Goal: Information Seeking & Learning: Learn about a topic

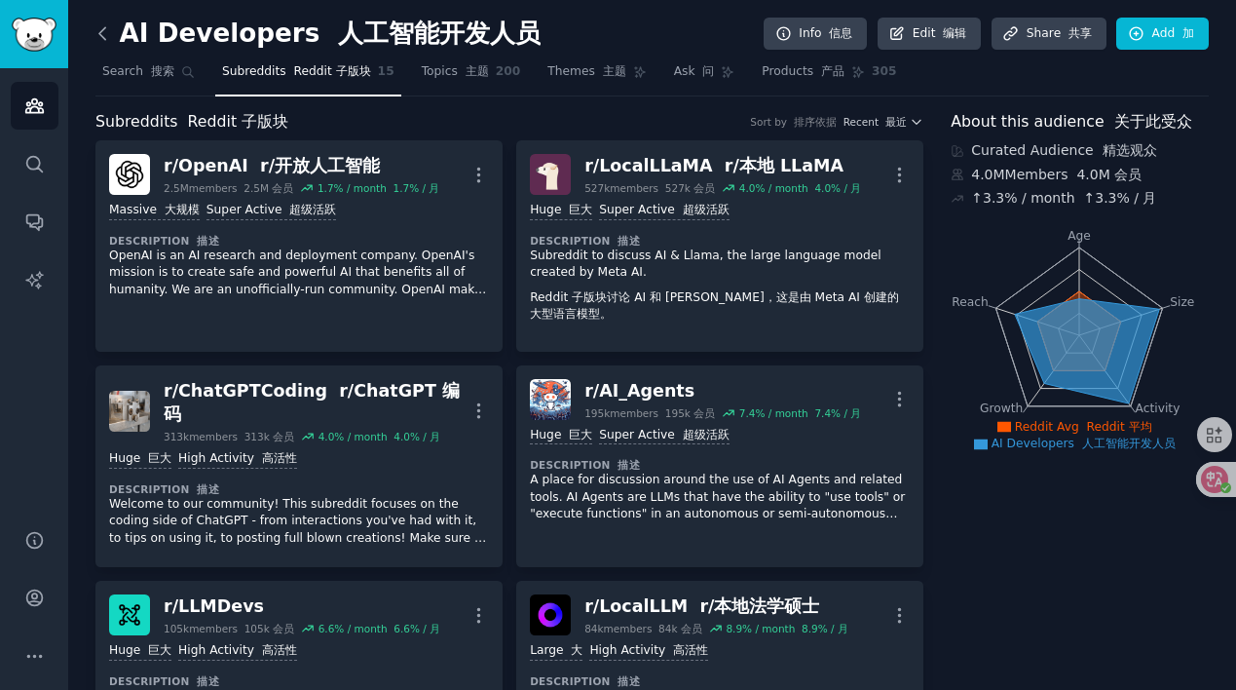
click at [103, 30] on icon at bounding box center [102, 33] width 6 height 12
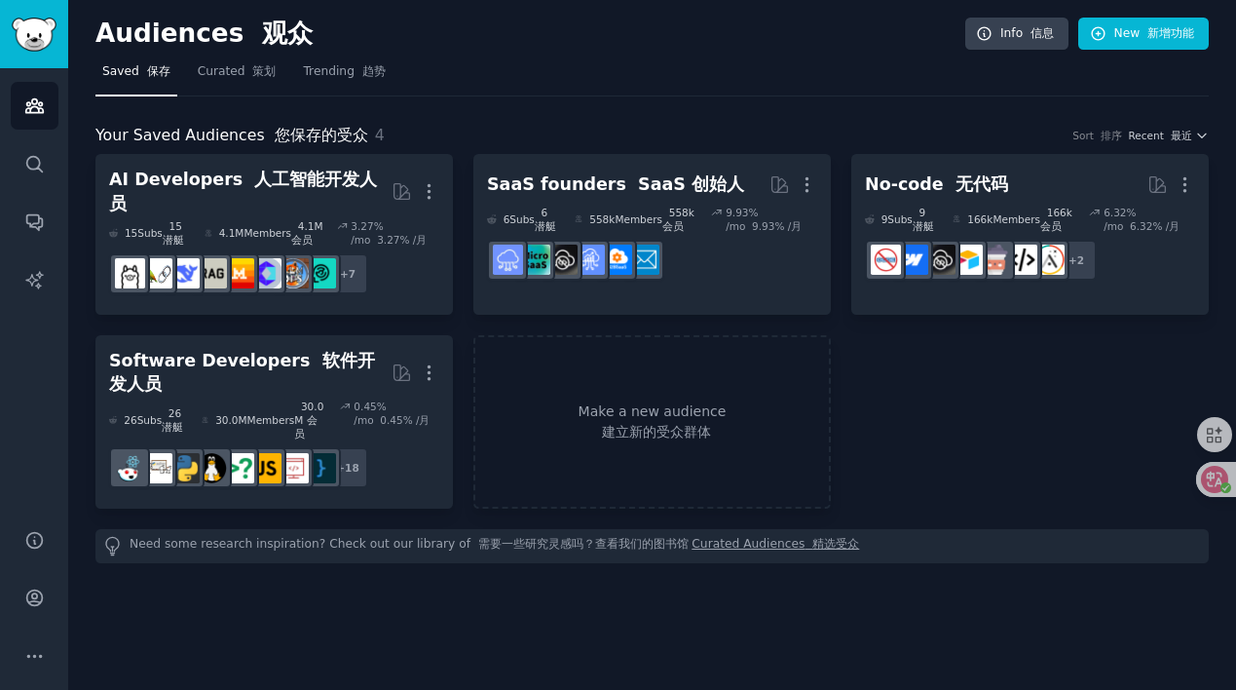
click at [40, 15] on link "Sidebar" at bounding box center [34, 34] width 68 height 68
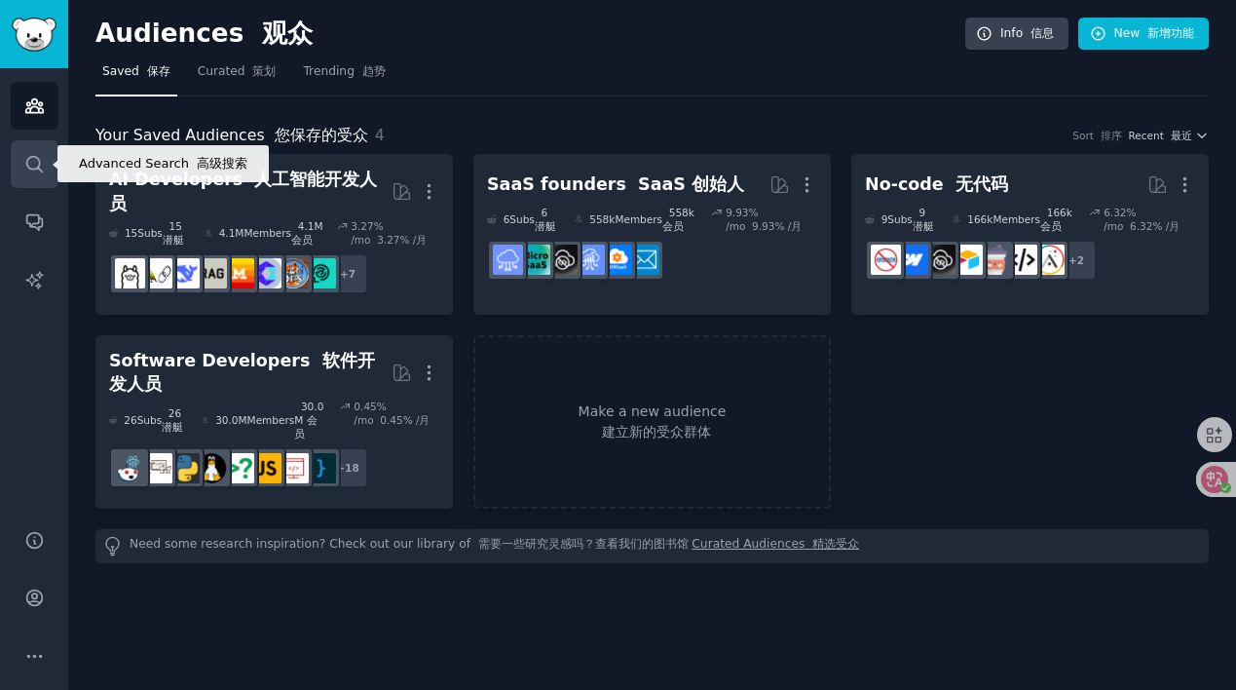
click at [42, 176] on link "Search" at bounding box center [35, 164] width 48 height 48
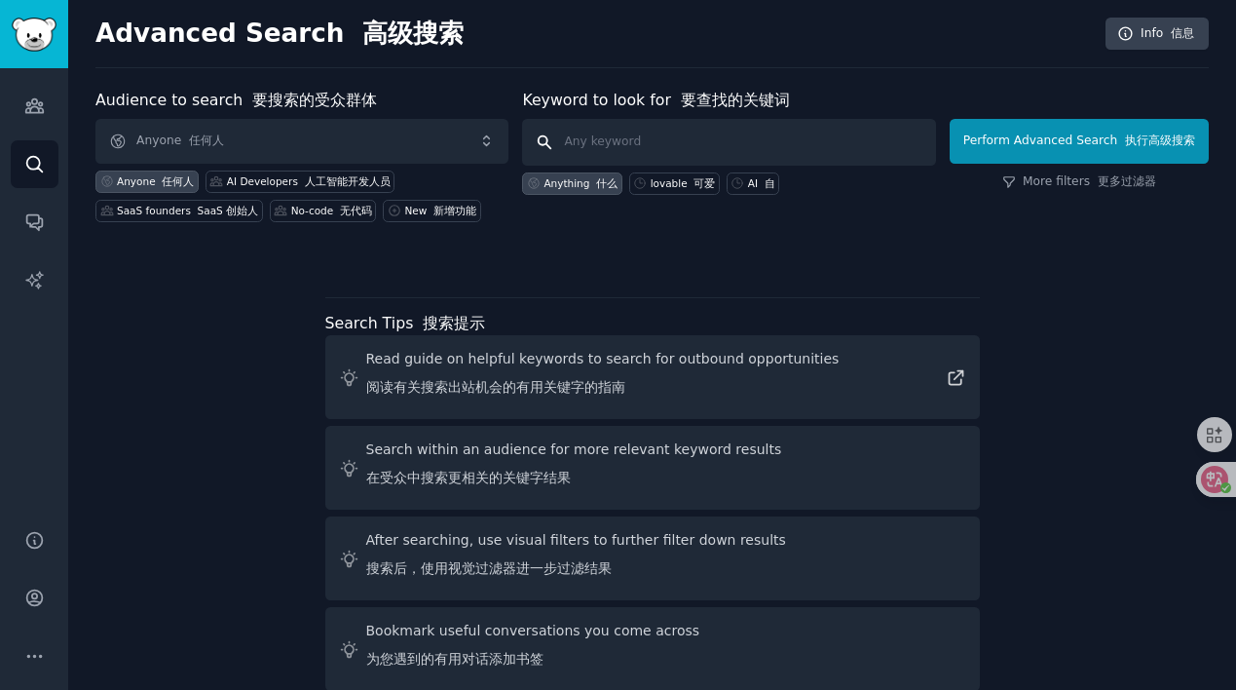
click at [708, 140] on input "text" at bounding box center [728, 142] width 413 height 47
type input "deepresearch"
click at [1079, 140] on button "Perform Advanced Search 执行高级搜索" at bounding box center [1079, 141] width 259 height 45
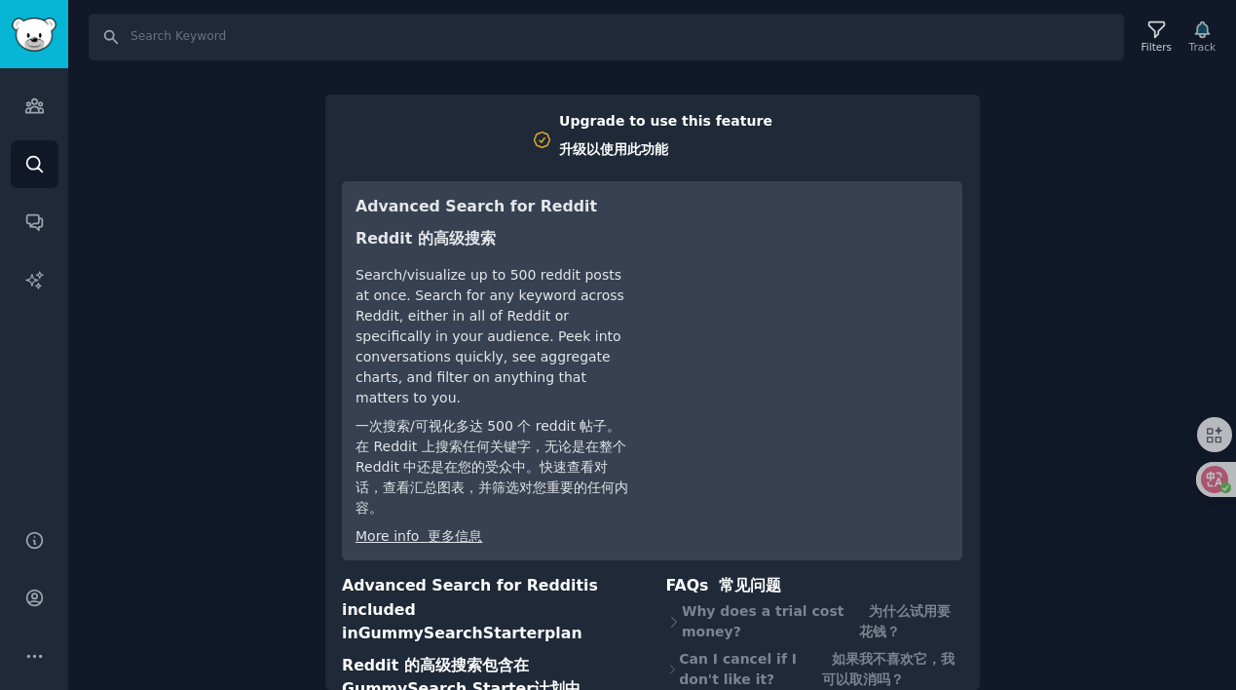
click at [1056, 210] on div "Search Filters Track Upgrade to use this feature 升级以使用此功能 Advanced Search for R…" at bounding box center [652, 345] width 1168 height 690
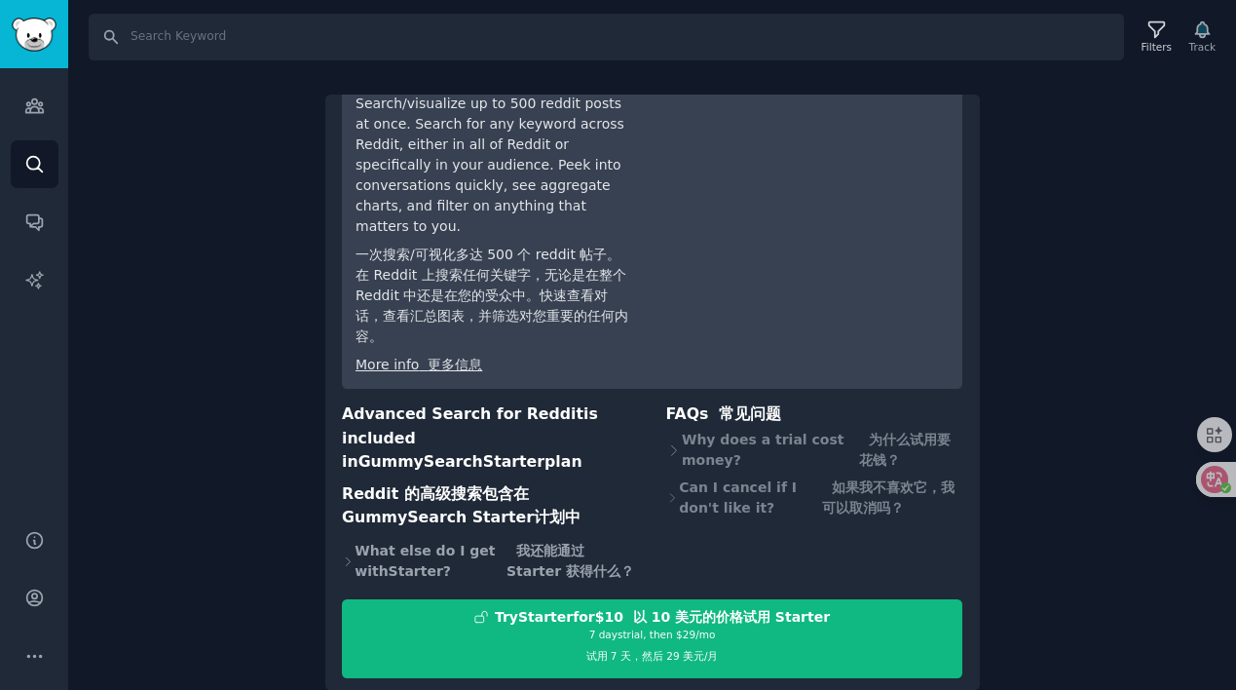
scroll to position [170, 0]
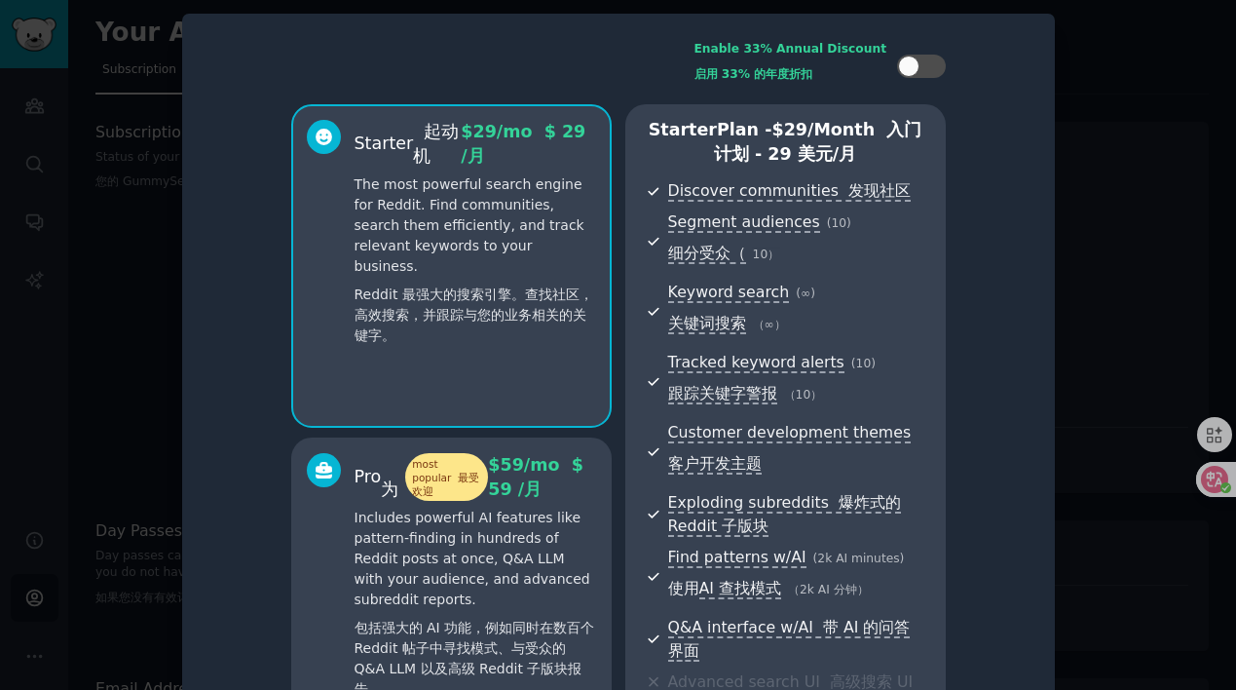
click at [154, 186] on div at bounding box center [618, 345] width 1236 height 690
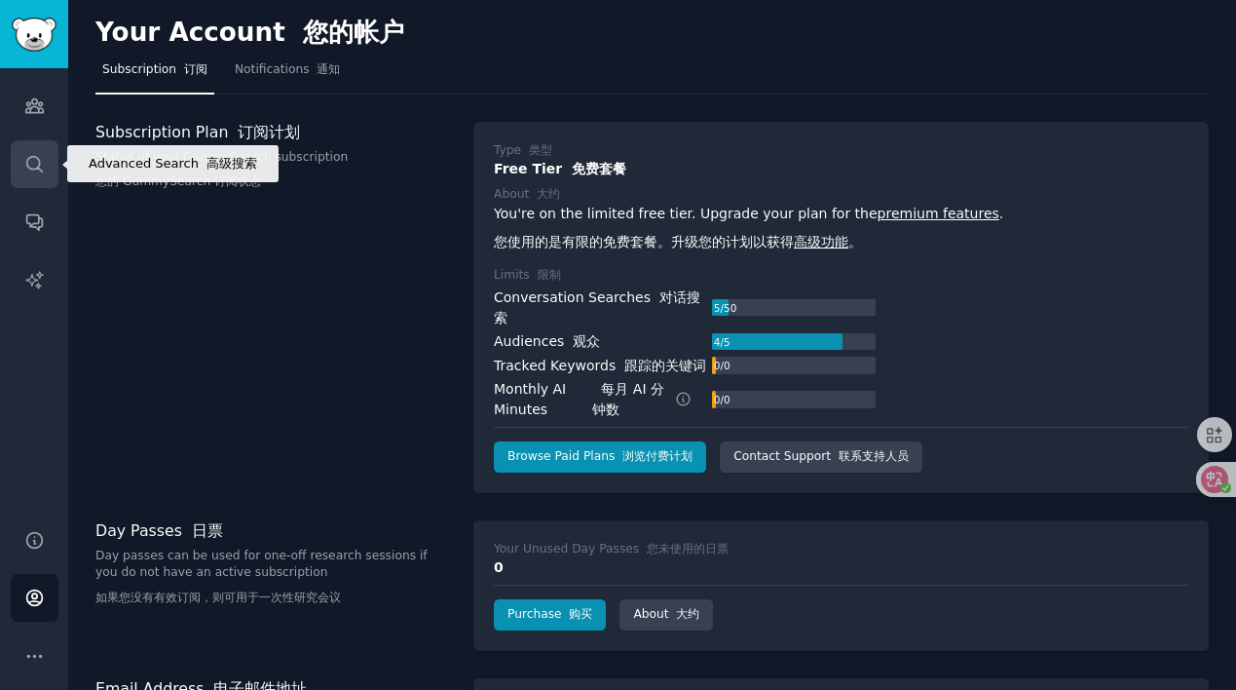
click at [48, 166] on link "Search" at bounding box center [35, 164] width 48 height 48
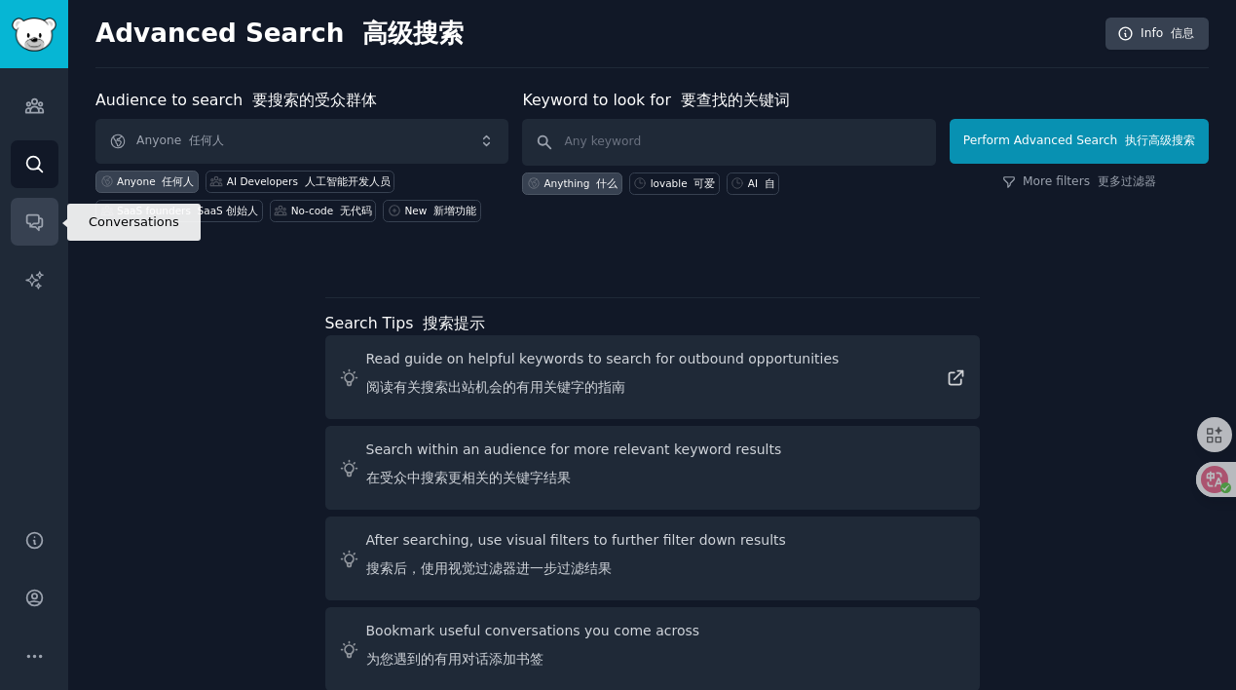
click at [31, 215] on icon "Sidebar" at bounding box center [34, 223] width 16 height 16
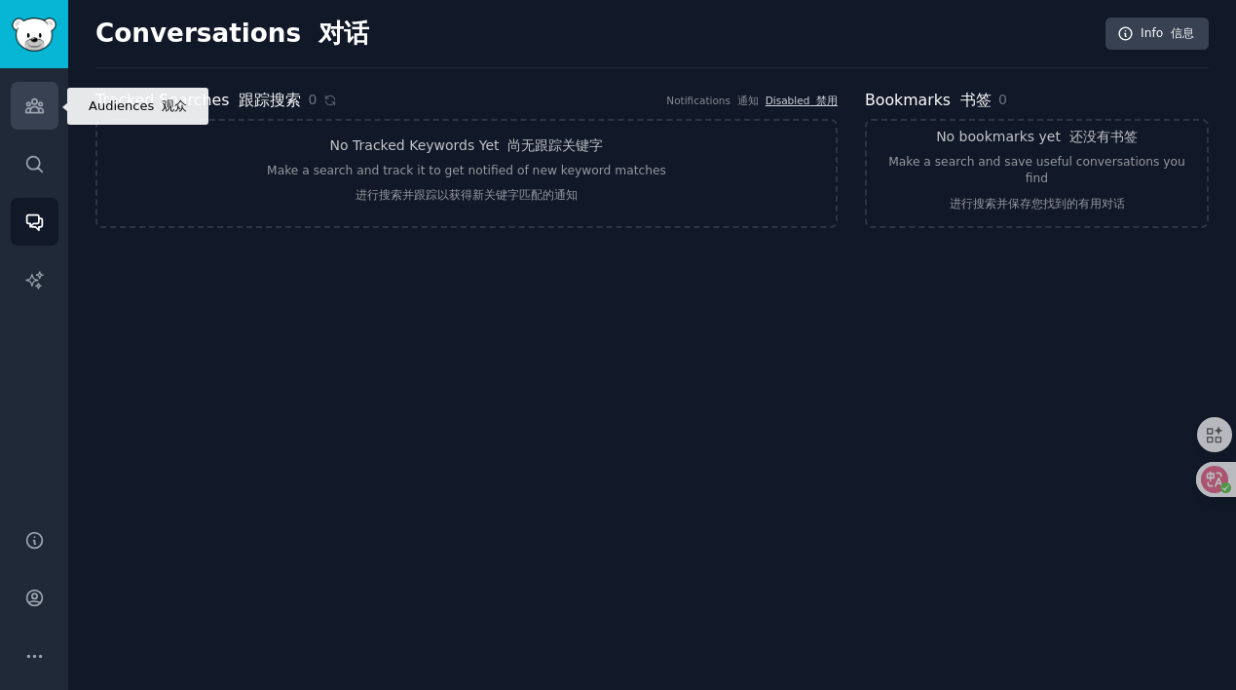
click at [35, 110] on icon "Sidebar" at bounding box center [34, 105] width 20 height 20
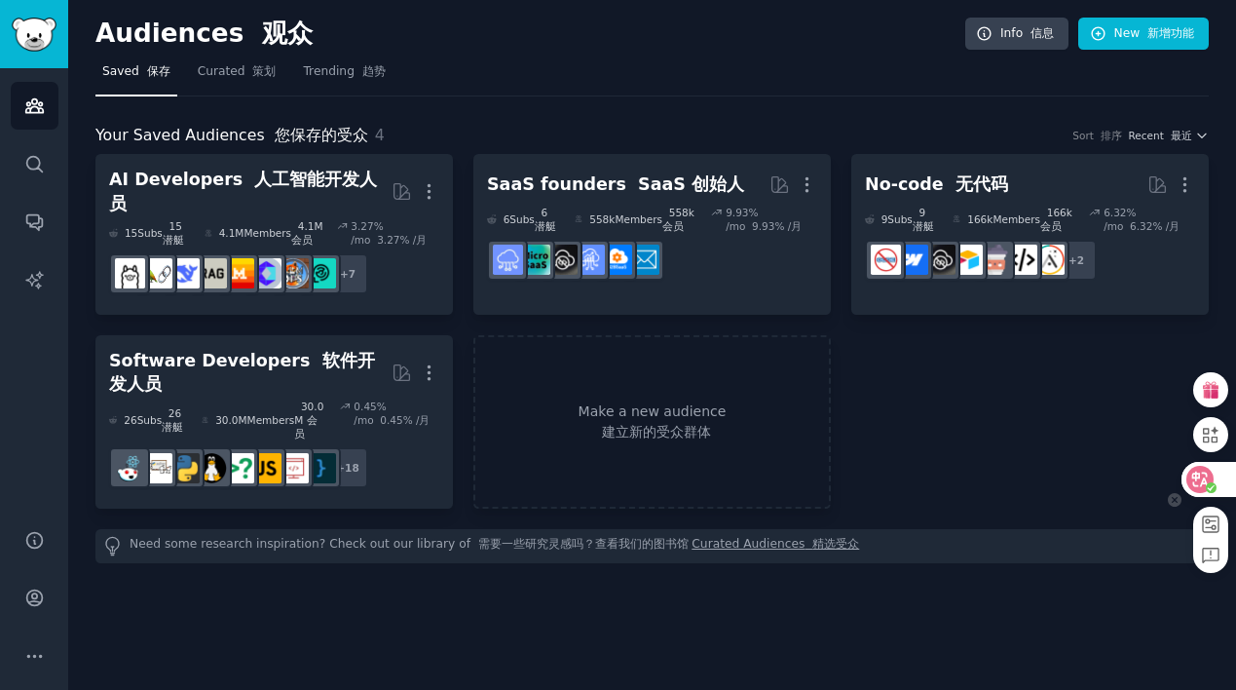
click at [1203, 477] on icon at bounding box center [1200, 479] width 19 height 19
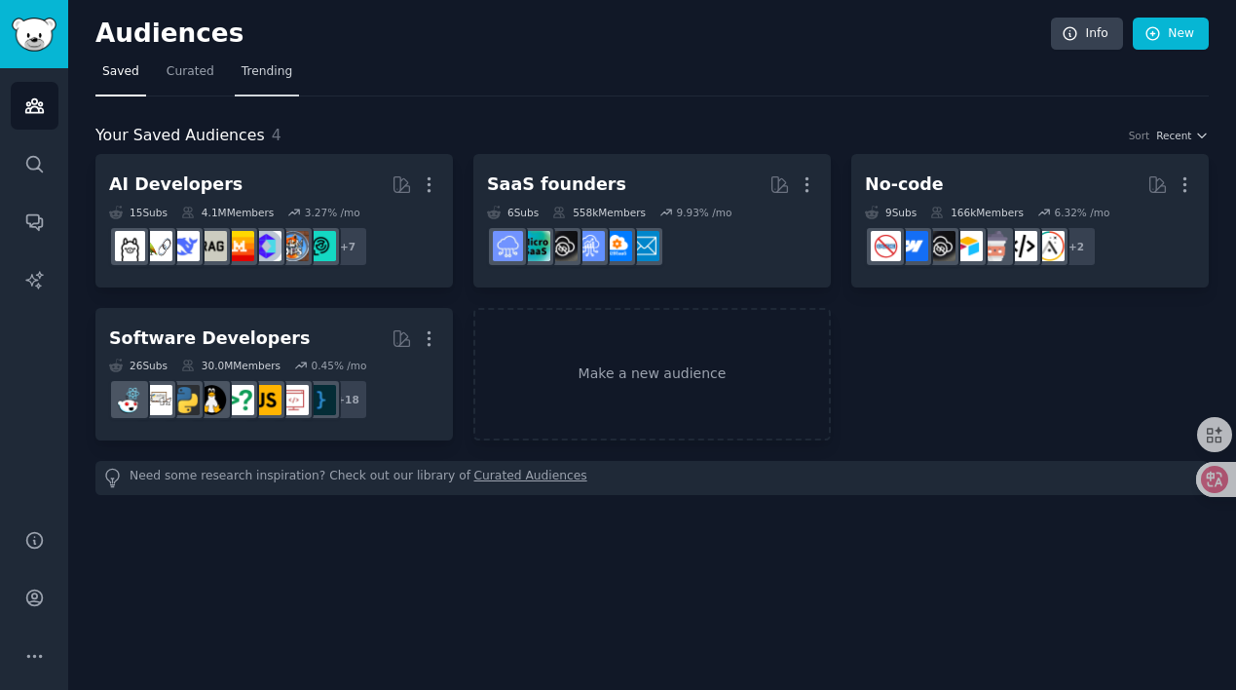
click at [276, 74] on span "Trending" at bounding box center [267, 72] width 51 height 18
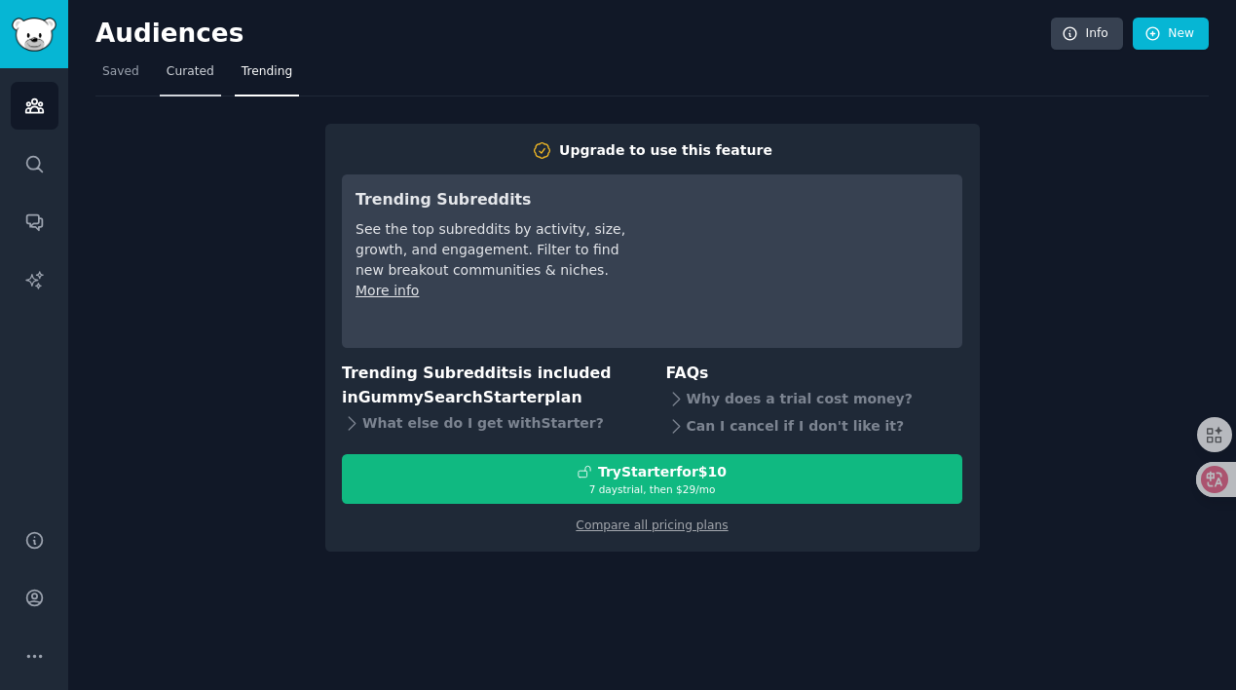
click at [189, 73] on span "Curated" at bounding box center [191, 72] width 48 height 18
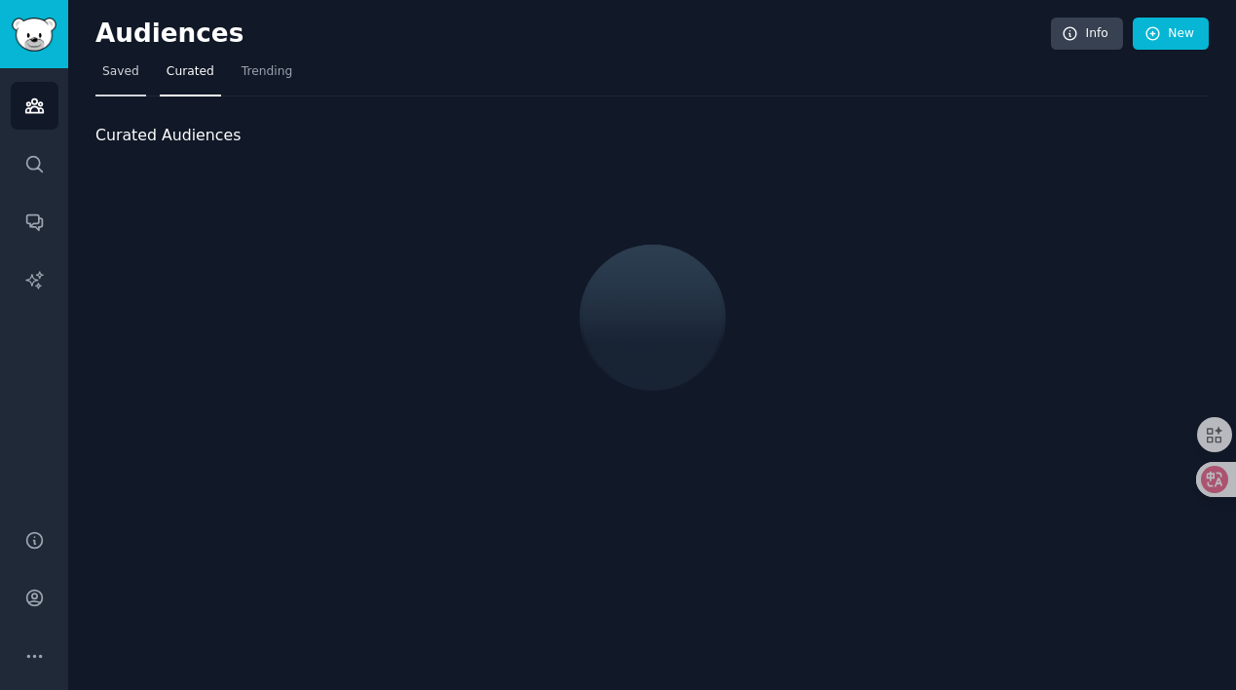
click at [136, 63] on span "Saved" at bounding box center [120, 72] width 37 height 18
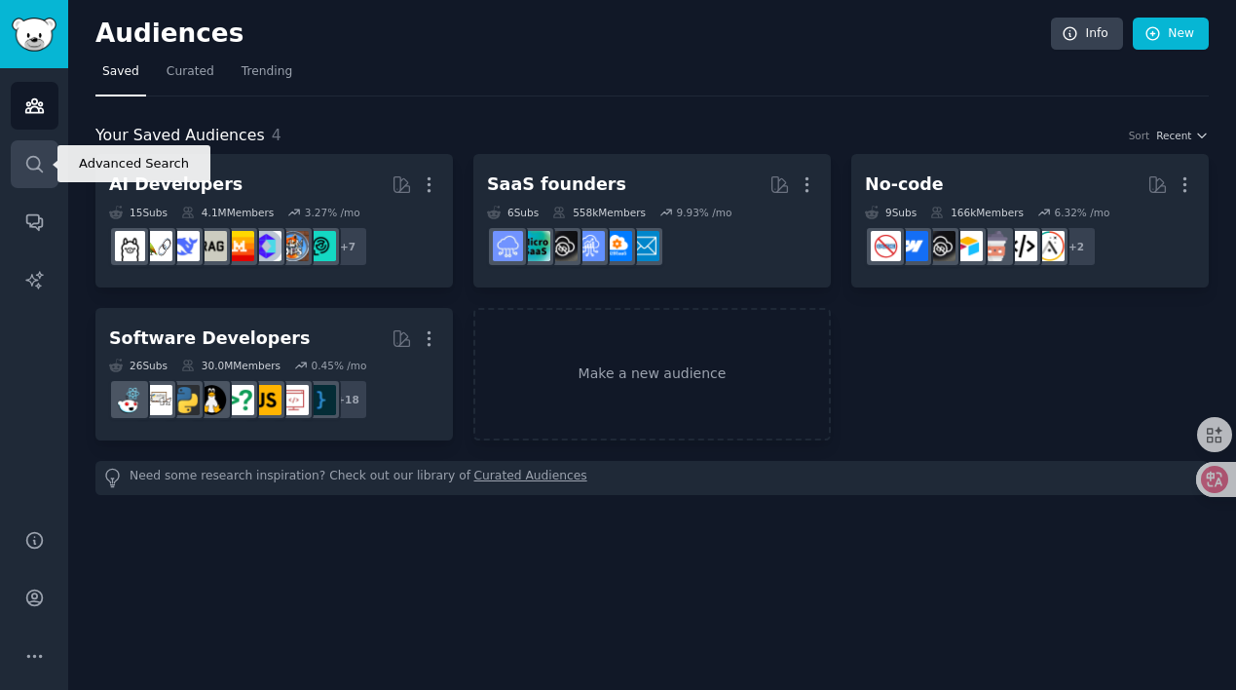
click at [36, 170] on icon "Sidebar" at bounding box center [34, 164] width 20 height 20
